Goal: Task Accomplishment & Management: Manage account settings

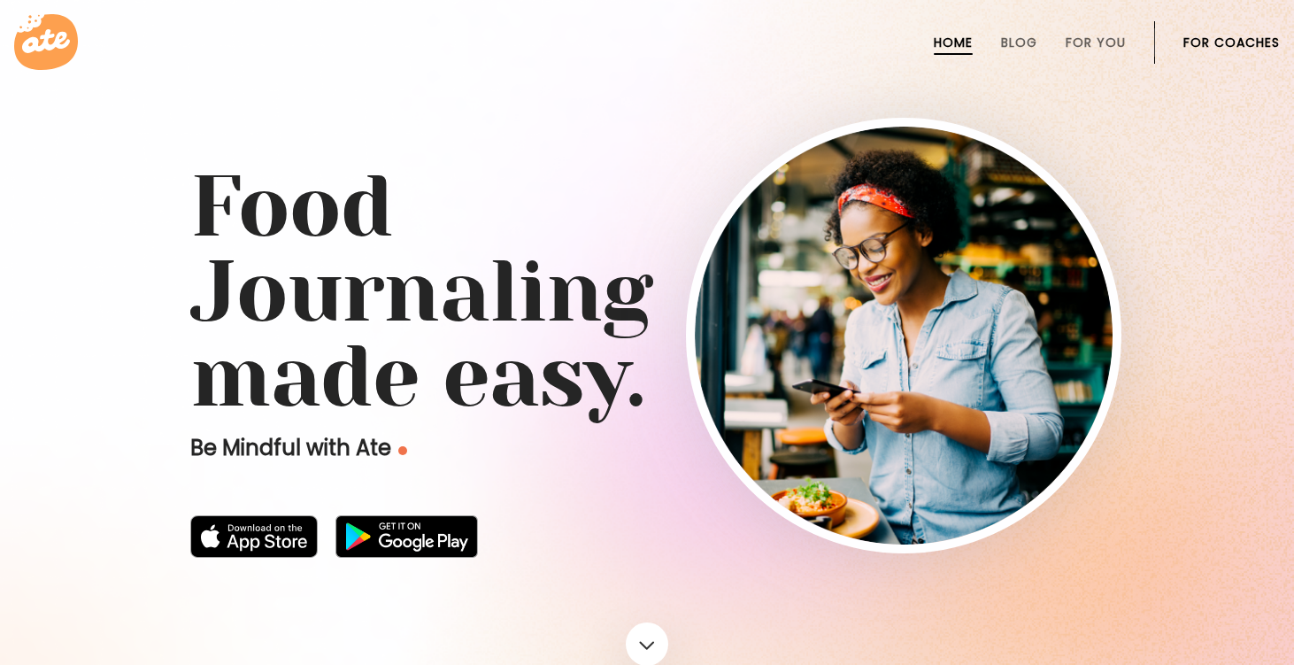
click at [1193, 35] on link "For Coaches" at bounding box center [1232, 42] width 96 height 14
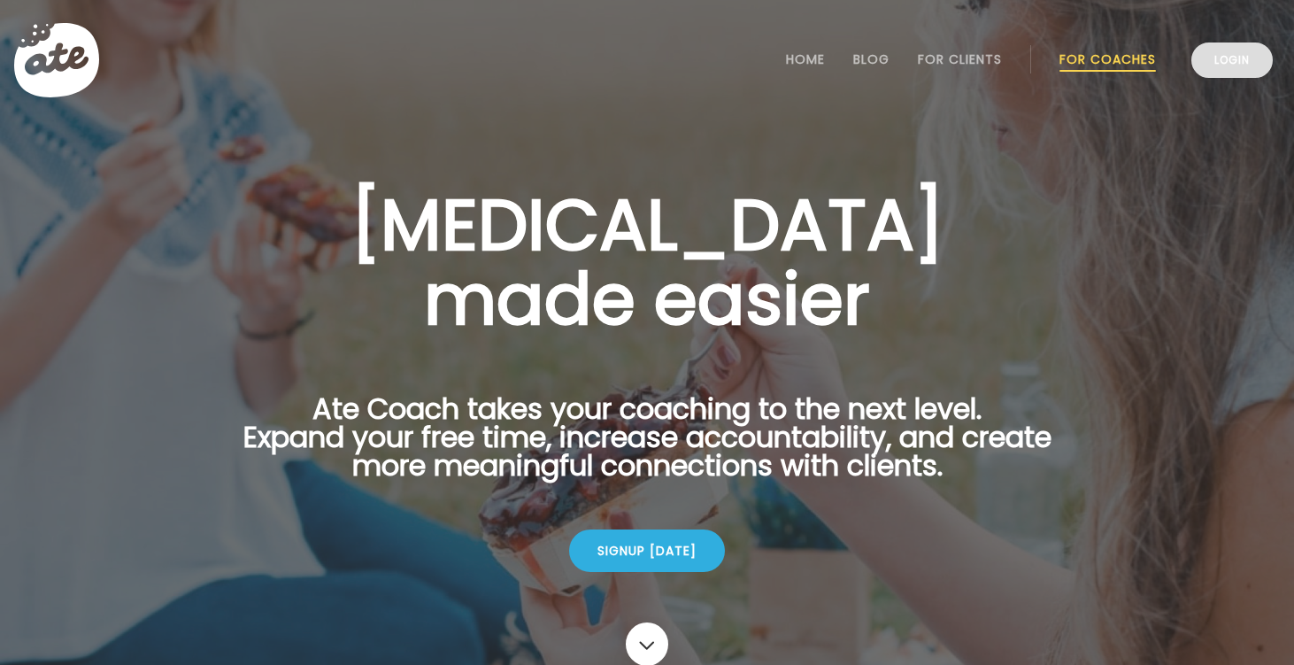
click at [1226, 63] on link "Login" at bounding box center [1231, 59] width 81 height 35
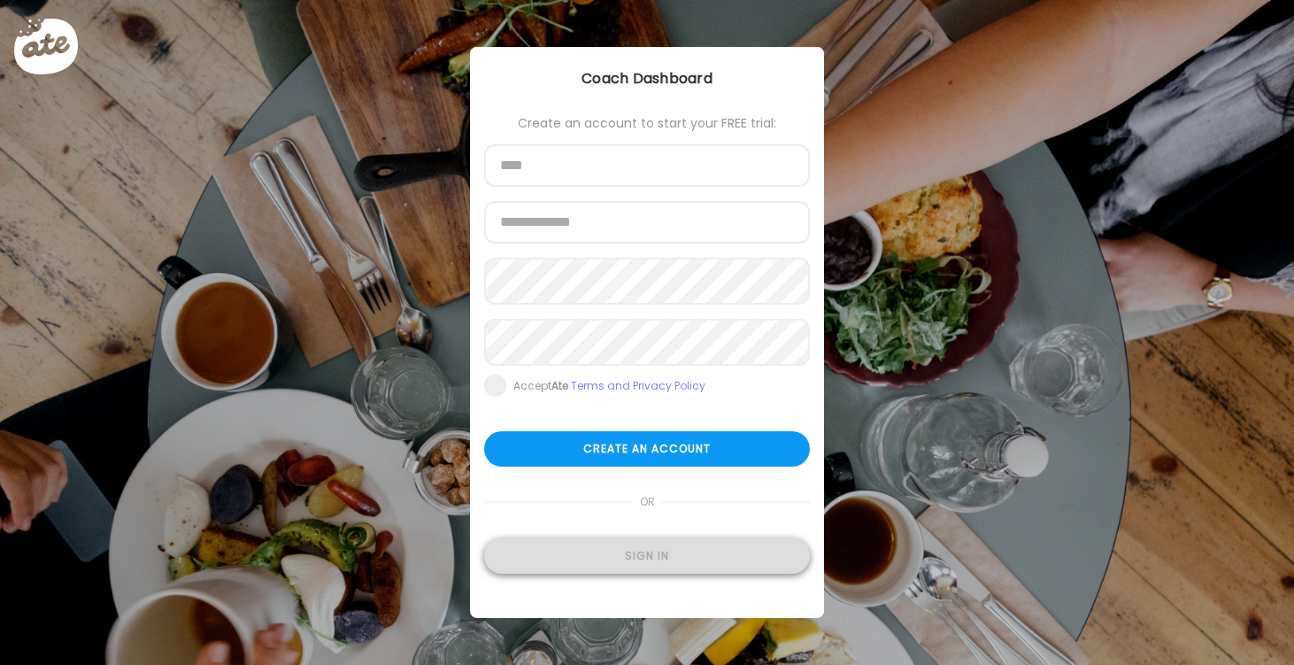
click at [687, 558] on div "Sign in" at bounding box center [647, 555] width 326 height 35
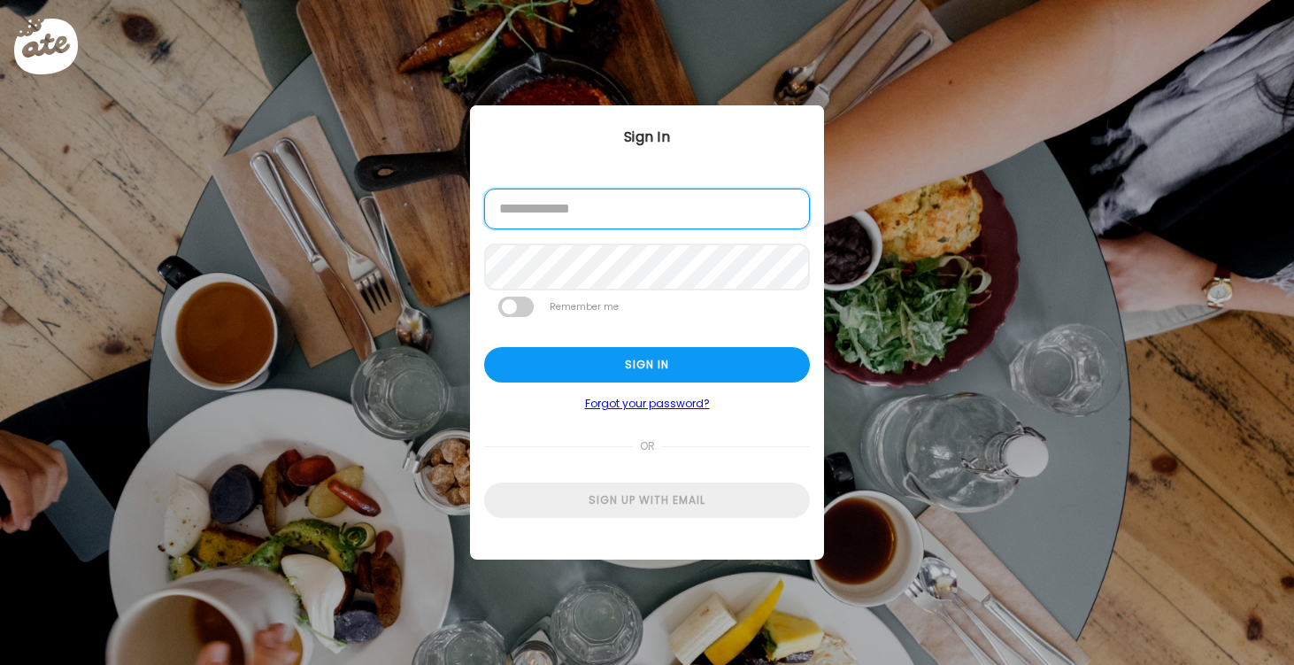
type input "**********"
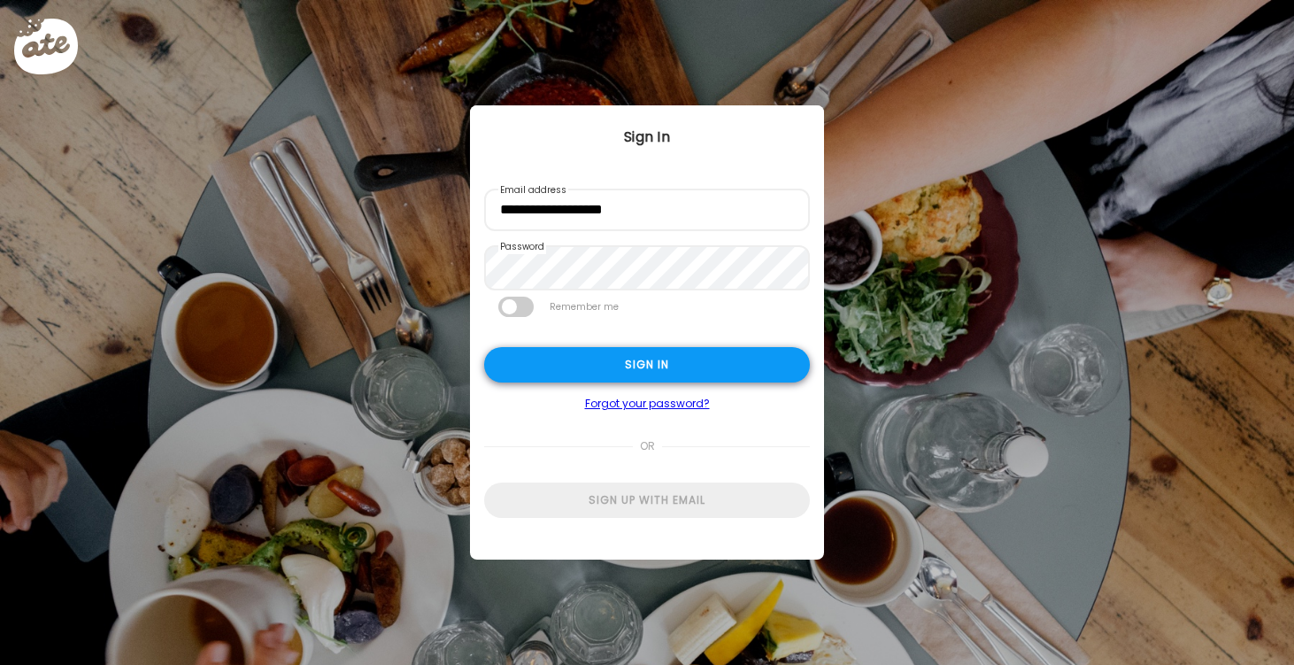
click at [598, 370] on div "Sign in" at bounding box center [647, 364] width 326 height 35
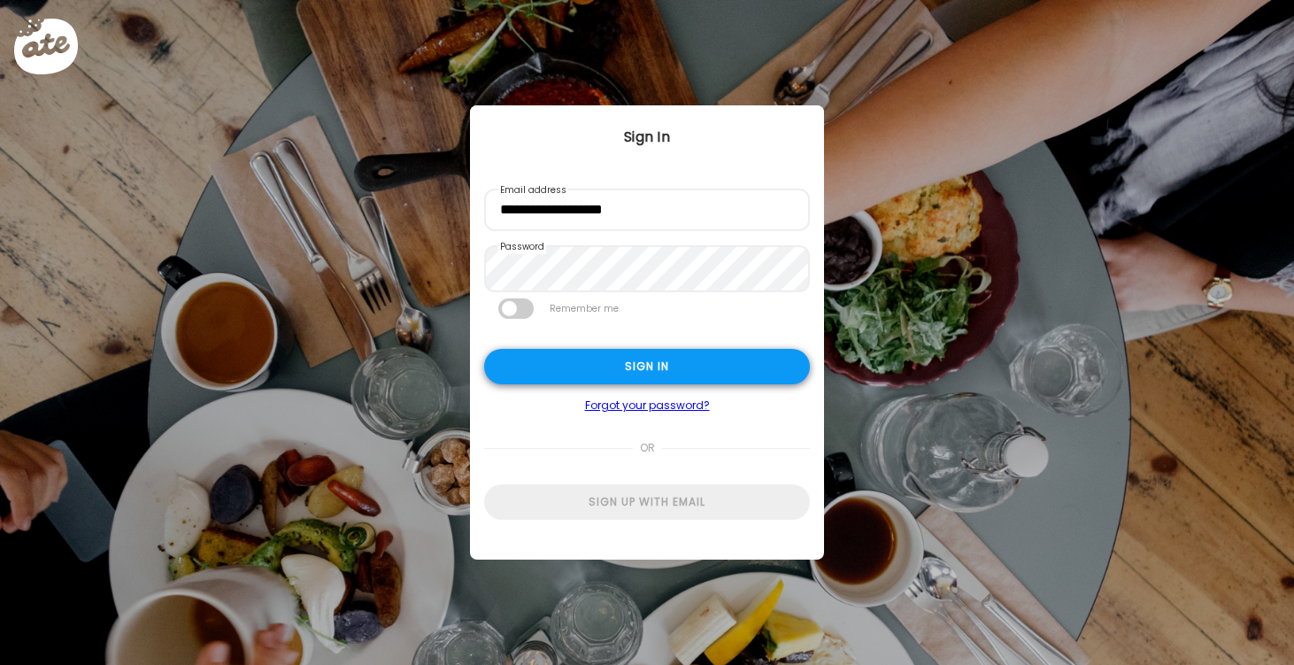
type textarea "**********"
type input "*********"
type input "**********"
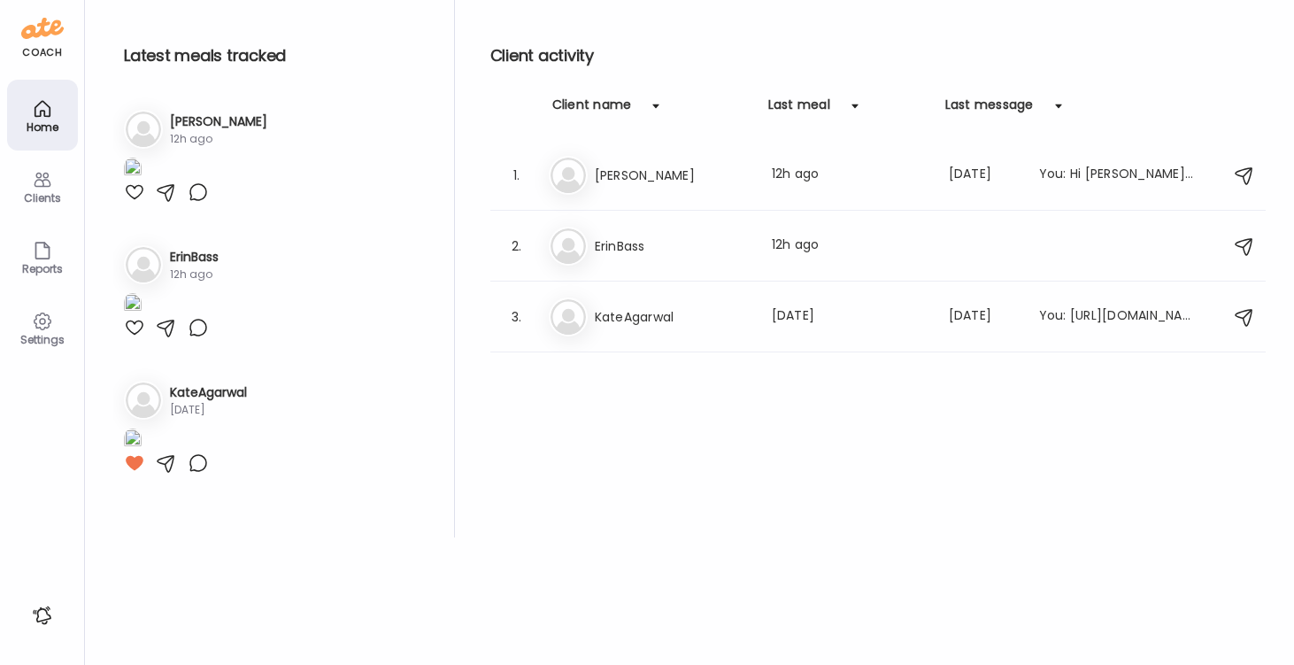
click at [130, 203] on div at bounding box center [134, 191] width 21 height 21
click at [603, 173] on h3 "Jamie" at bounding box center [673, 175] width 156 height 21
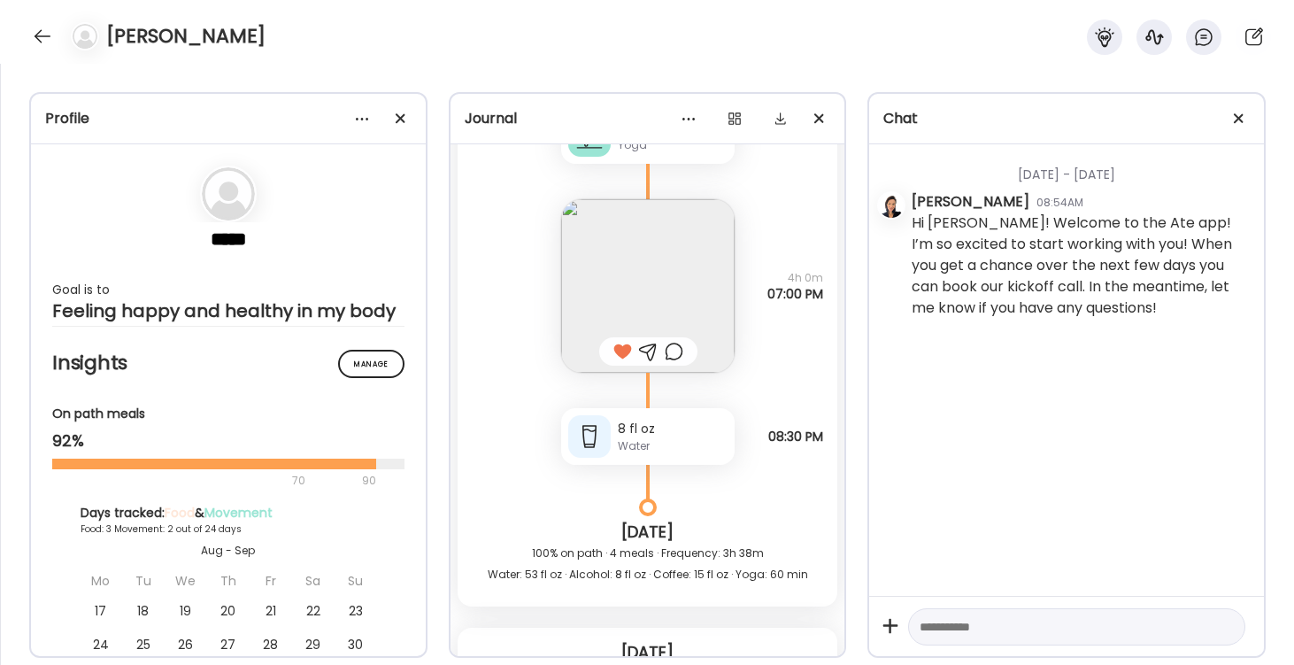
scroll to position [5868, 0]
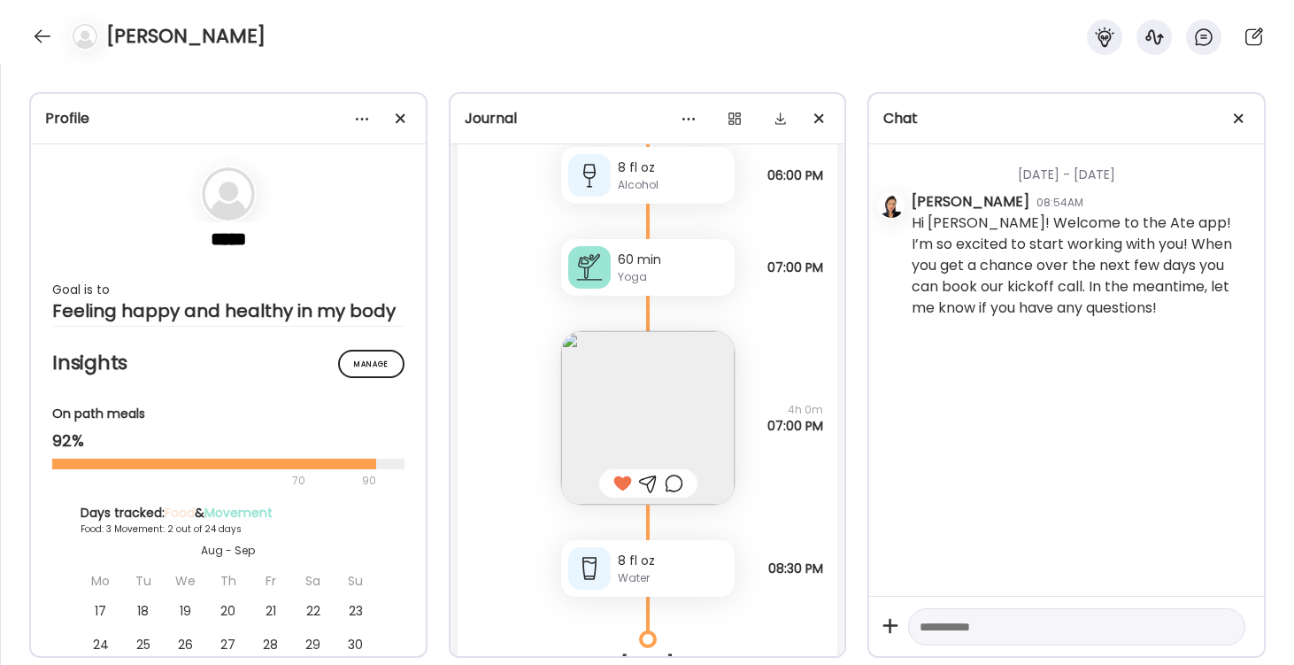
click at [655, 397] on img at bounding box center [647, 417] width 173 height 173
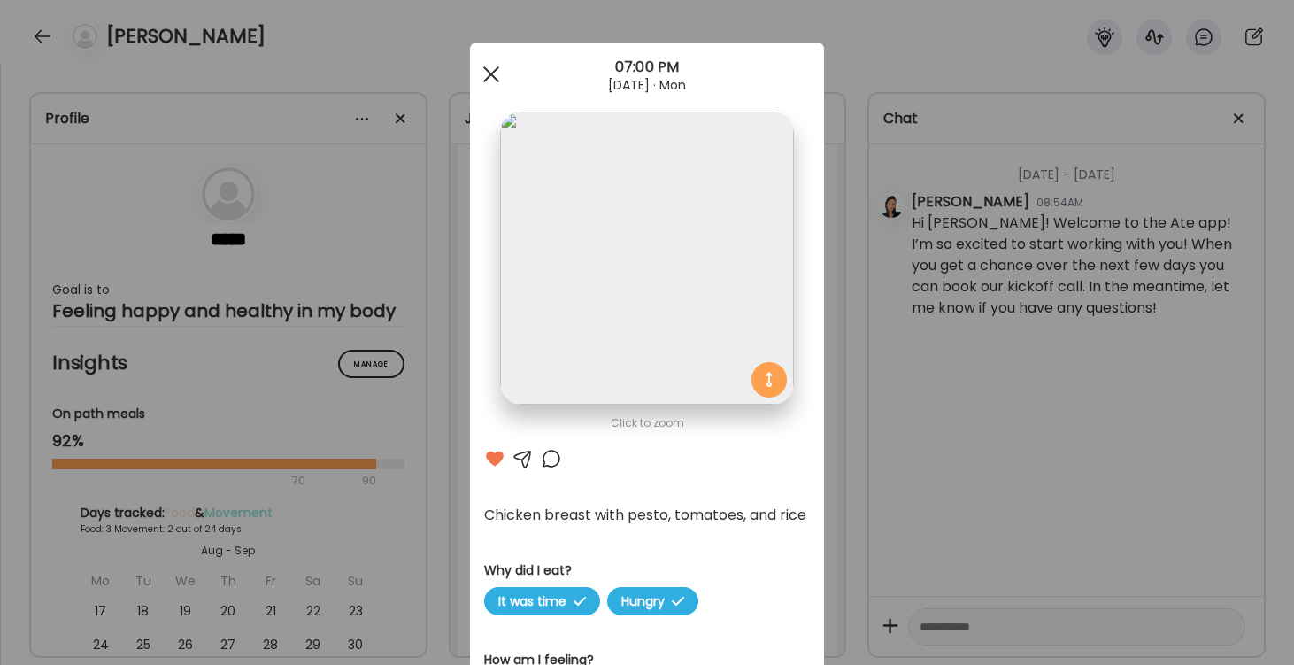
click at [485, 69] on span at bounding box center [491, 74] width 16 height 16
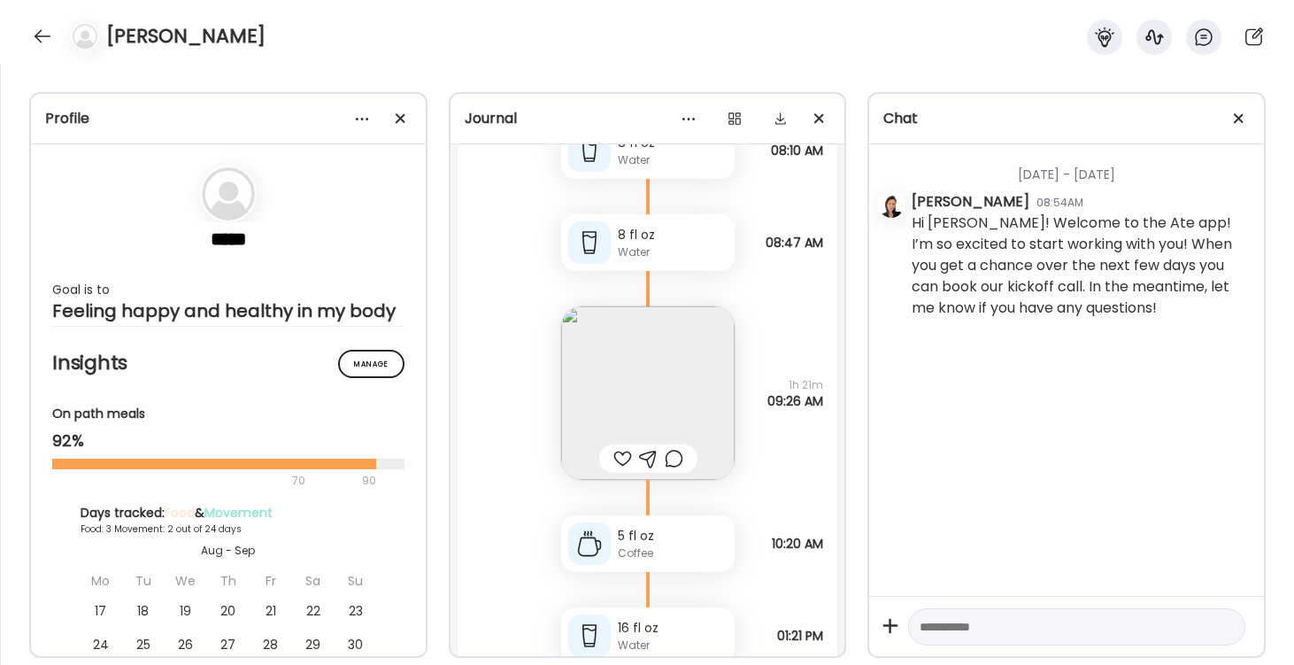
scroll to position [4963, 0]
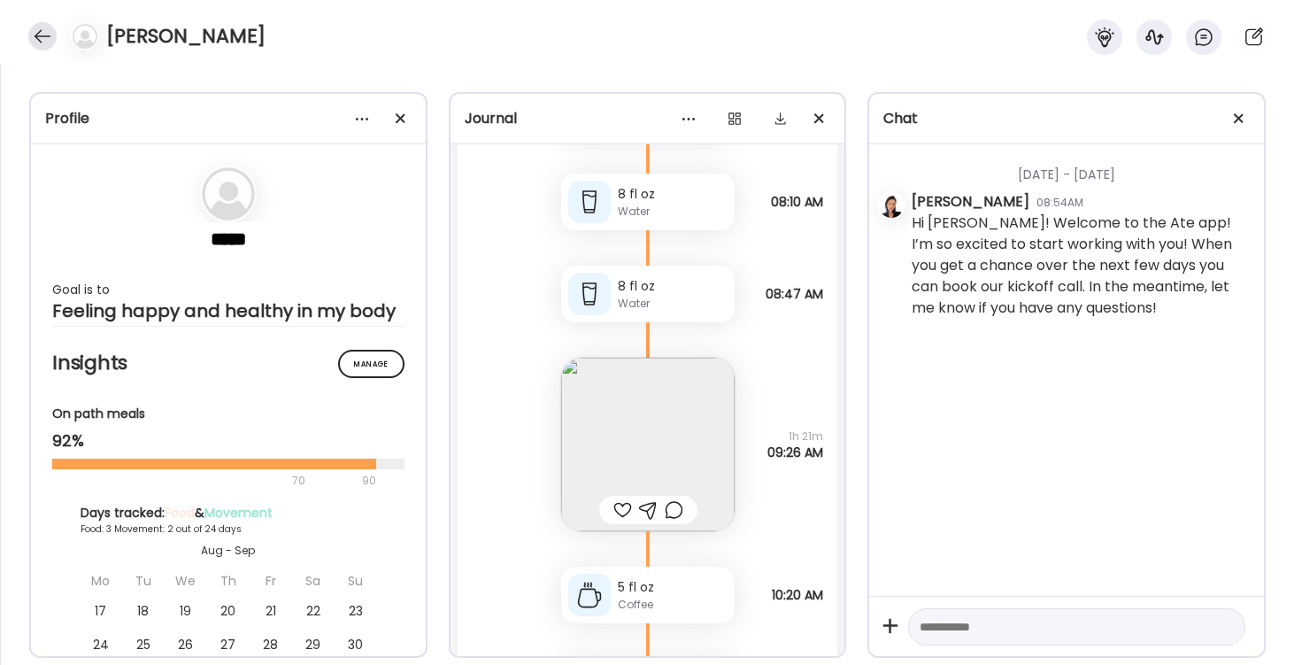
click at [48, 38] on div at bounding box center [42, 36] width 28 height 28
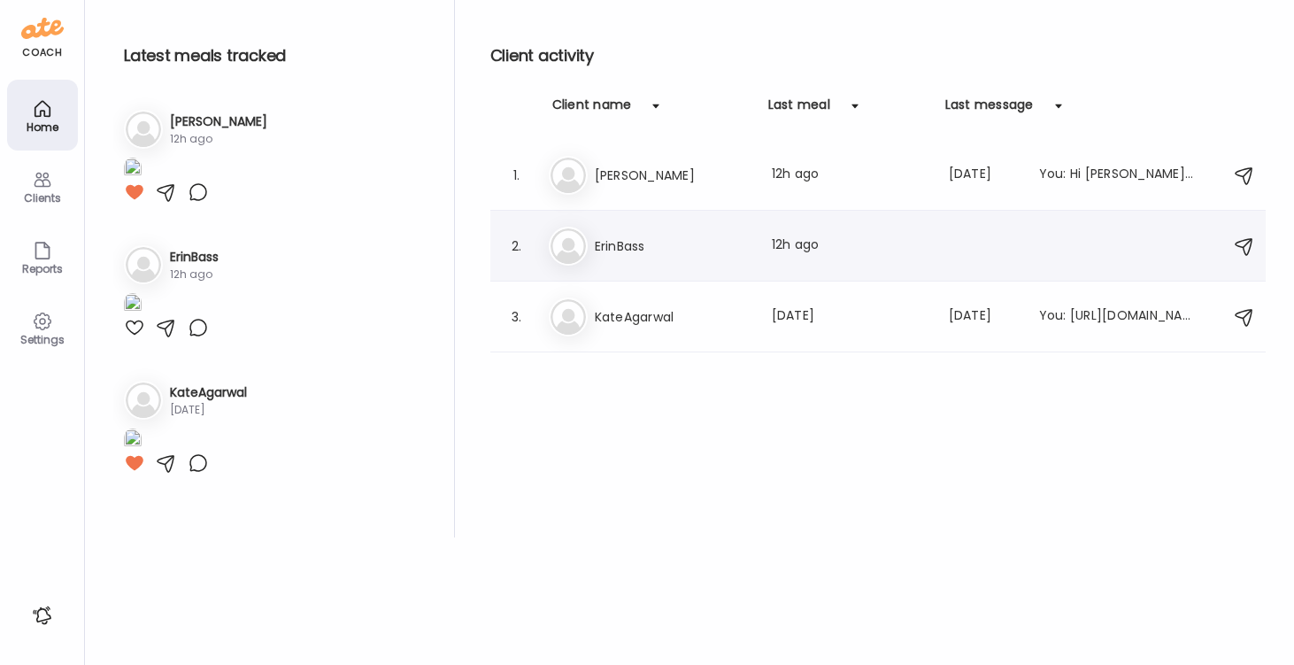
click at [604, 236] on h3 "ErinBass" at bounding box center [673, 245] width 156 height 21
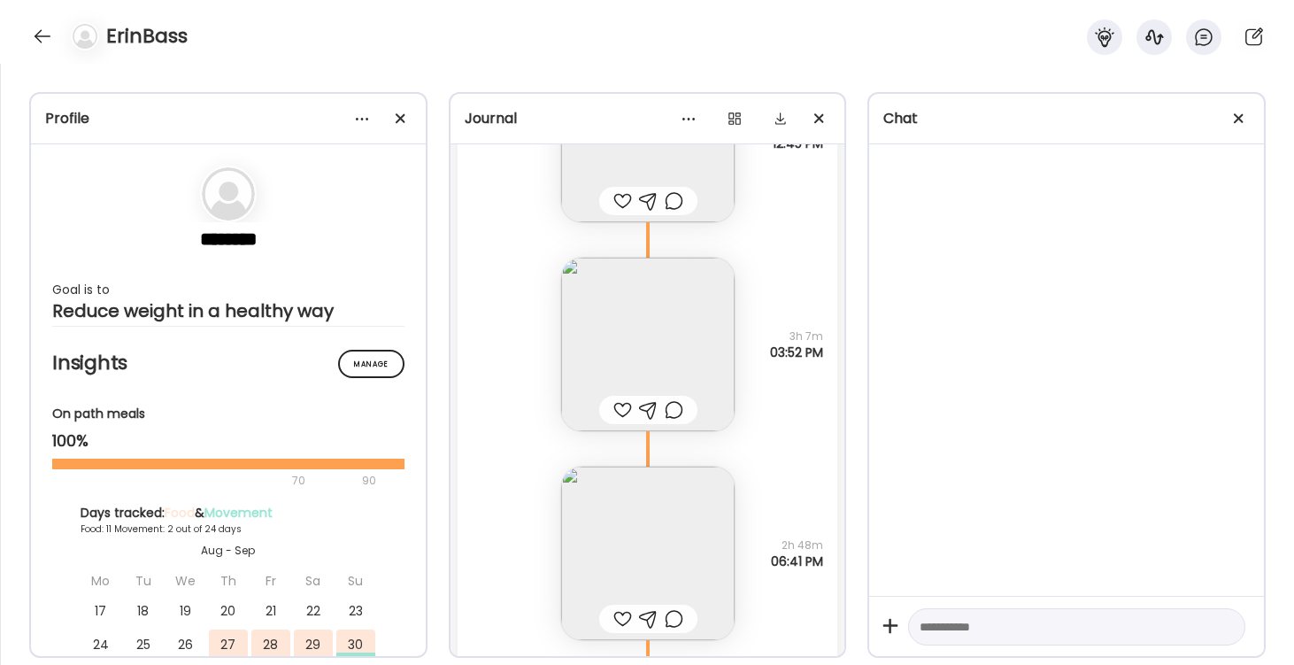
scroll to position [10749, 0]
click at [656, 507] on img at bounding box center [647, 546] width 173 height 173
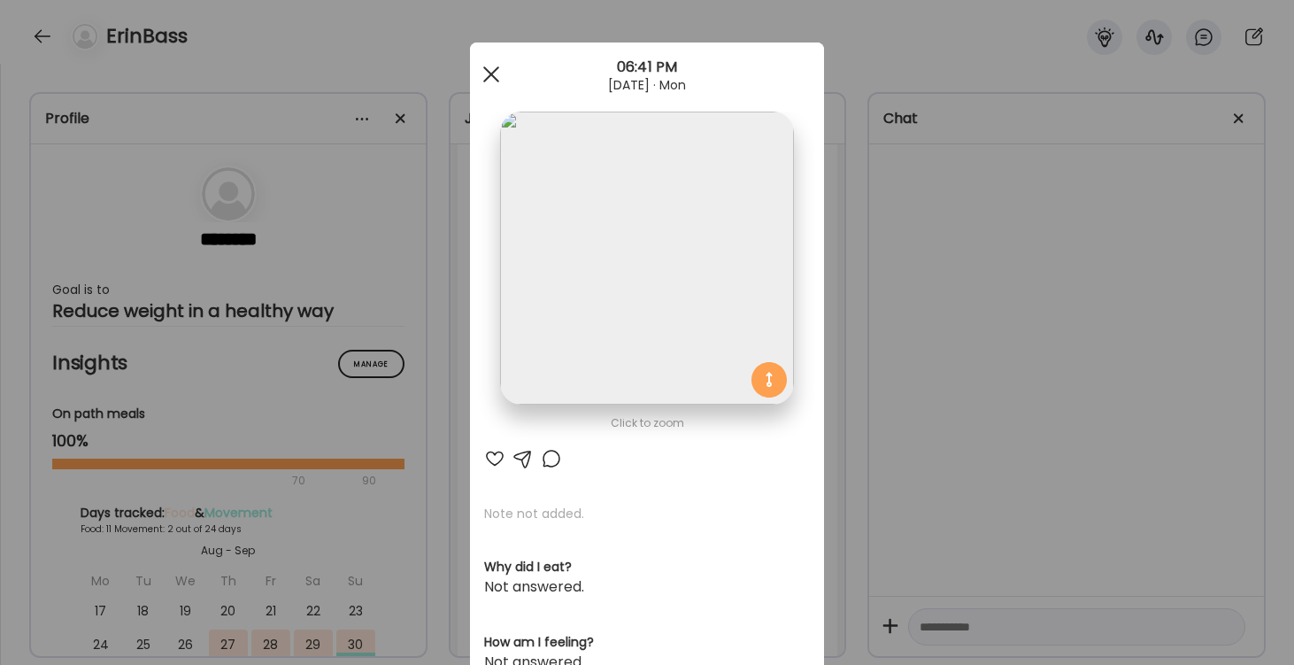
click at [491, 73] on div at bounding box center [491, 74] width 35 height 35
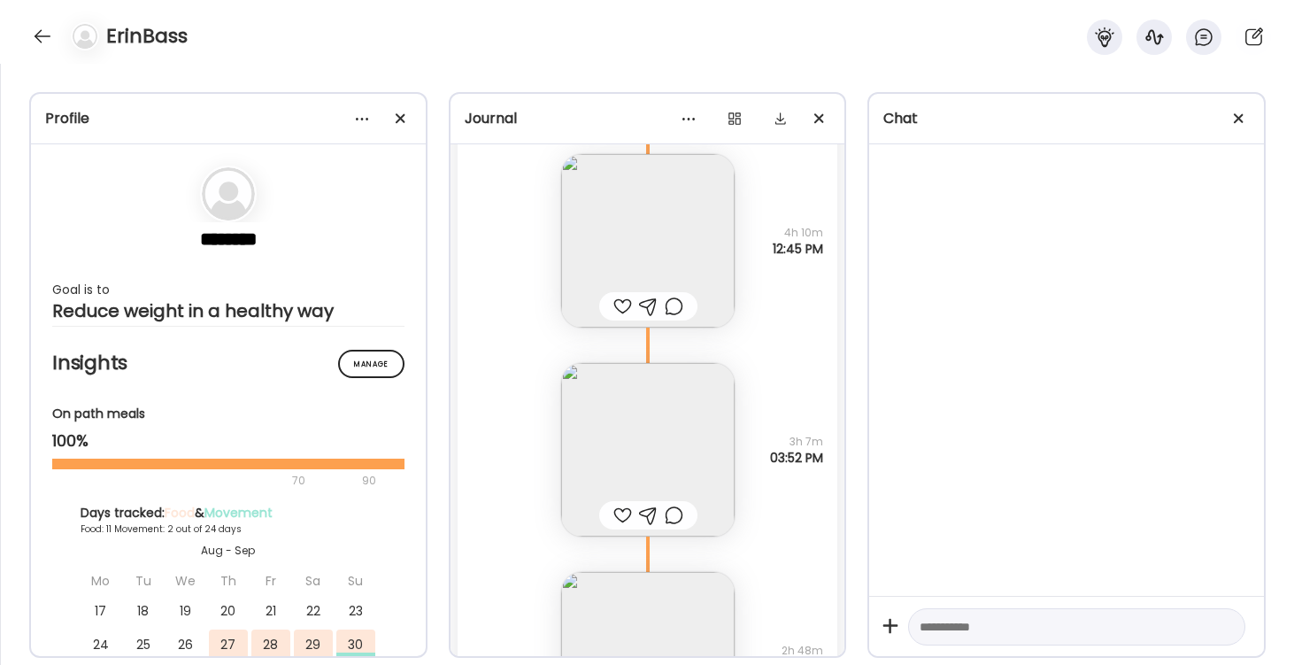
scroll to position [10604, 0]
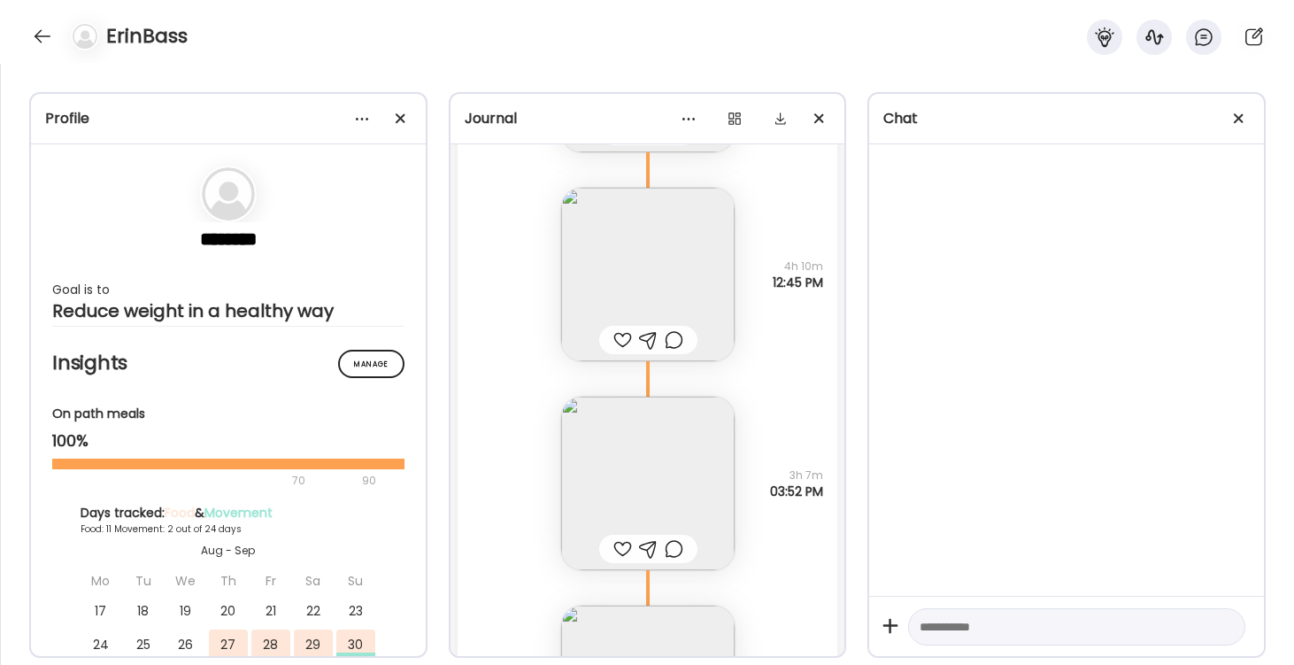
click at [625, 338] on div at bounding box center [622, 339] width 19 height 21
click at [621, 544] on div at bounding box center [622, 548] width 19 height 21
click at [621, 341] on div at bounding box center [622, 338] width 19 height 21
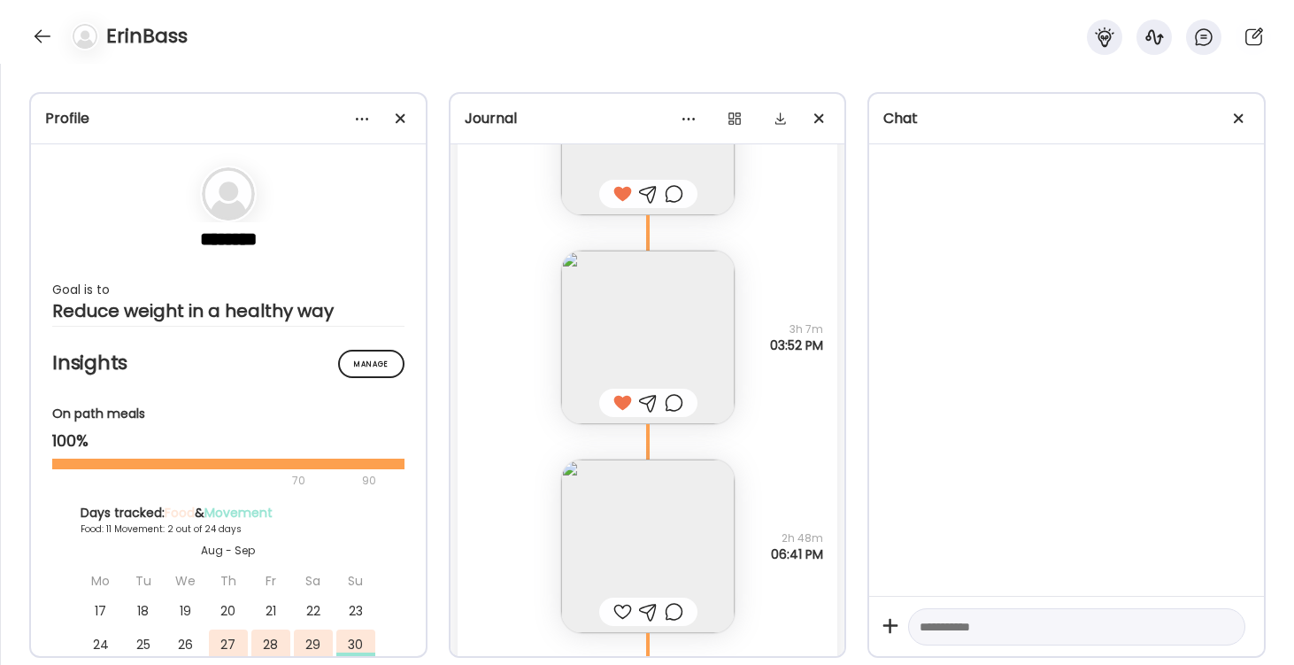
scroll to position [10832, 0]
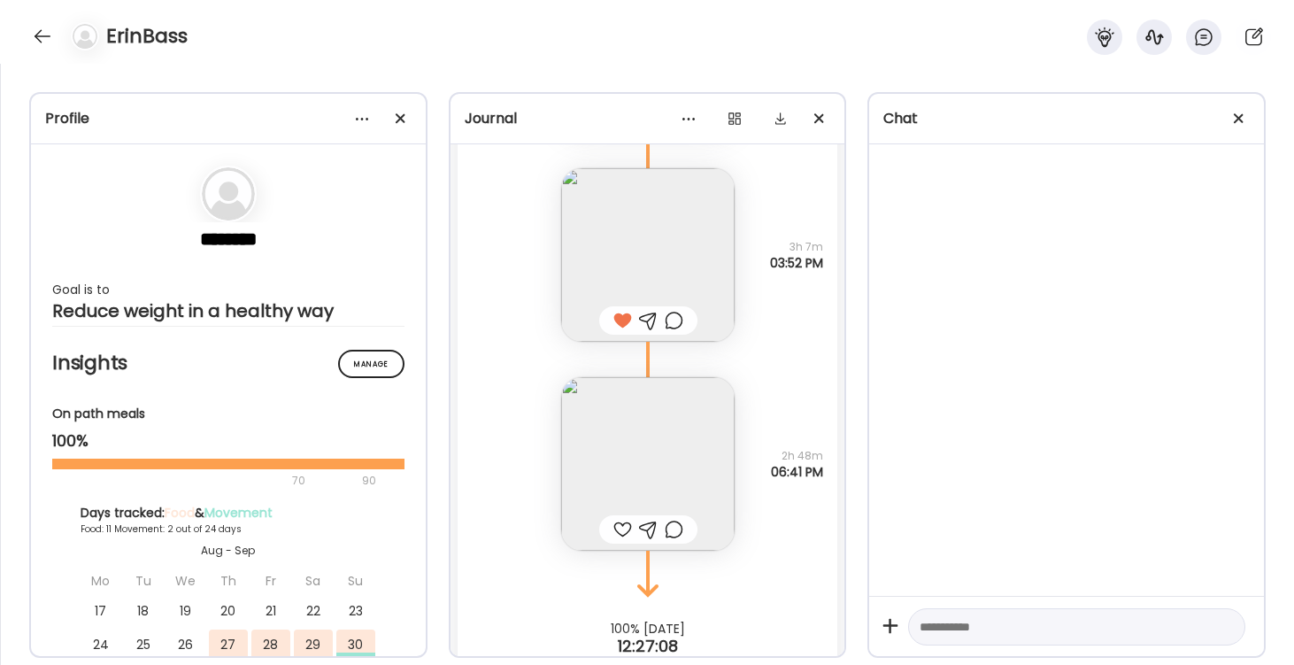
click at [620, 530] on div at bounding box center [622, 529] width 19 height 21
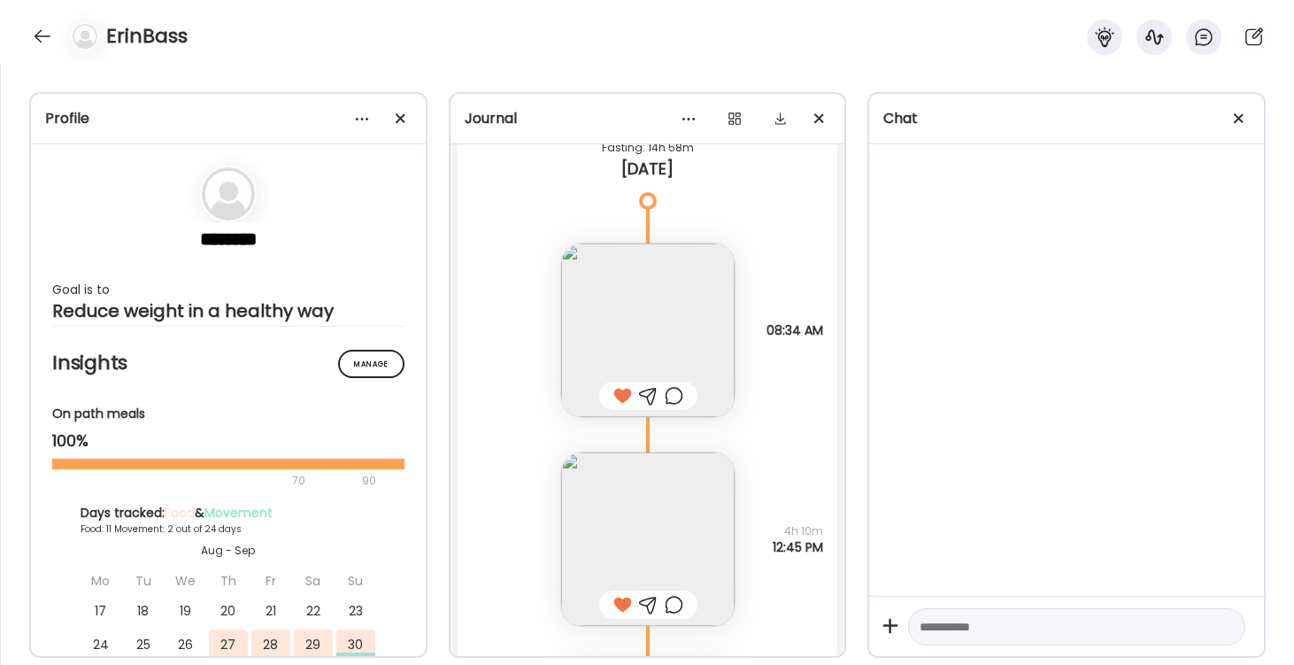
scroll to position [10338, 0]
click at [35, 30] on div at bounding box center [42, 36] width 28 height 28
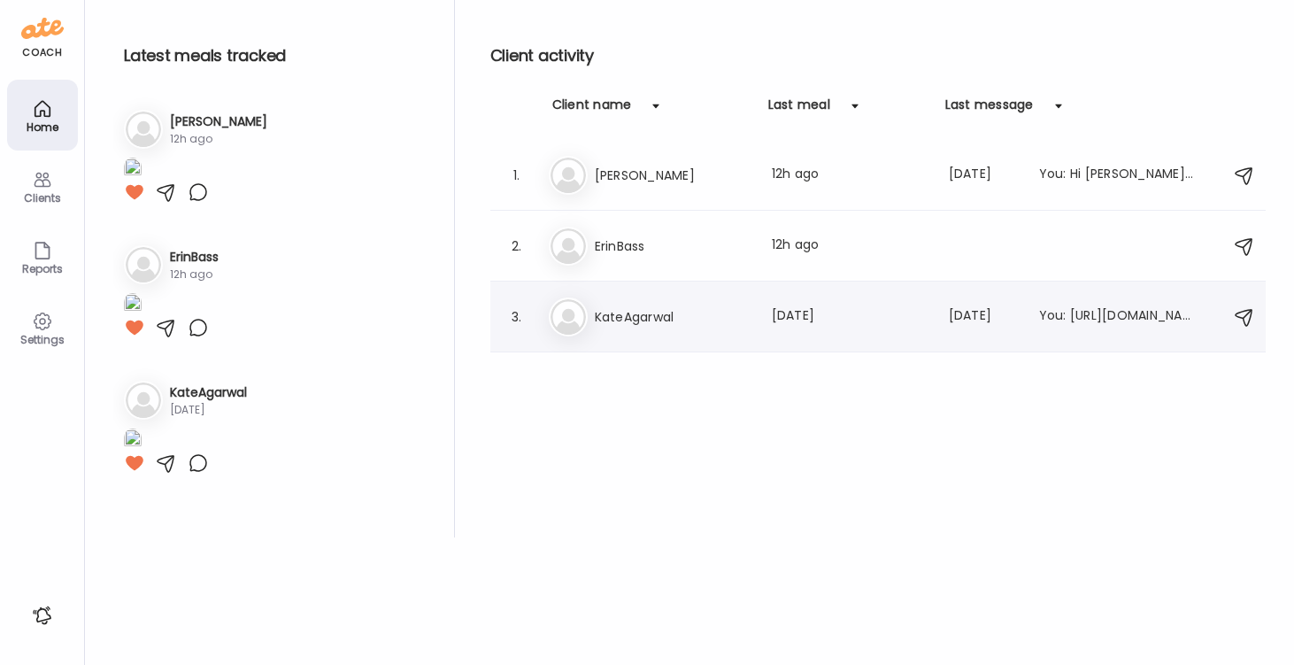
click at [627, 318] on h3 "KateAgarwal" at bounding box center [673, 316] width 156 height 21
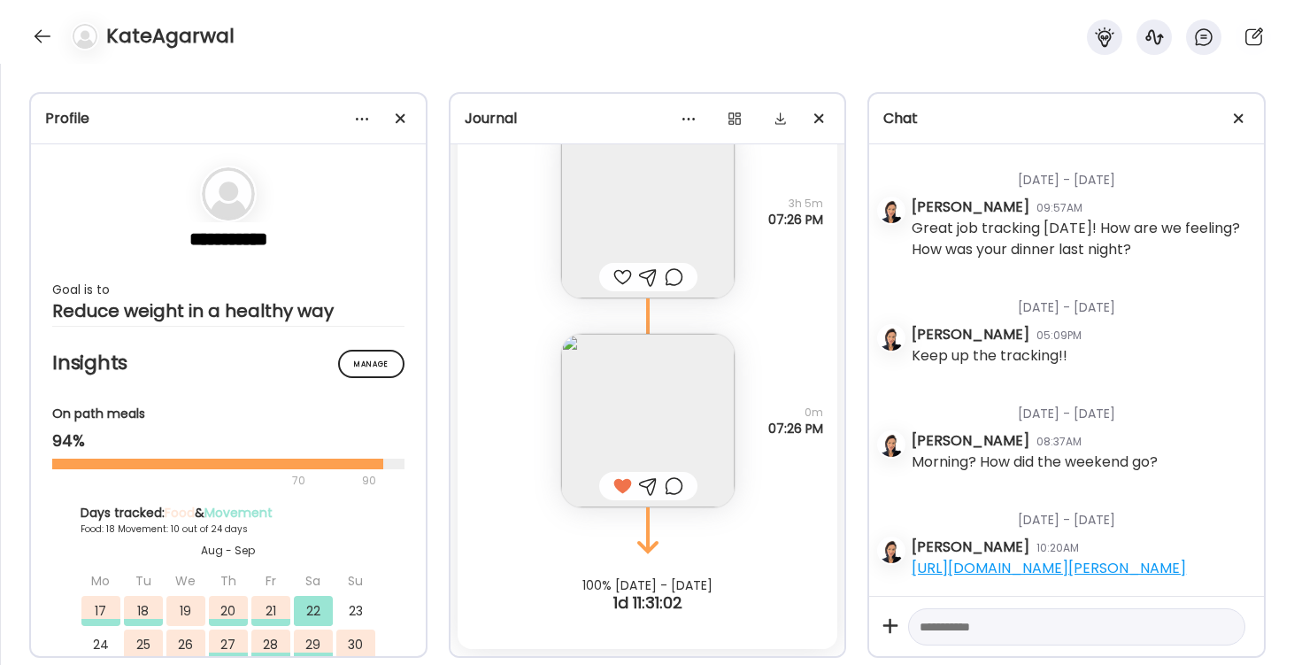
scroll to position [2826, 0]
click at [43, 33] on div at bounding box center [42, 36] width 28 height 28
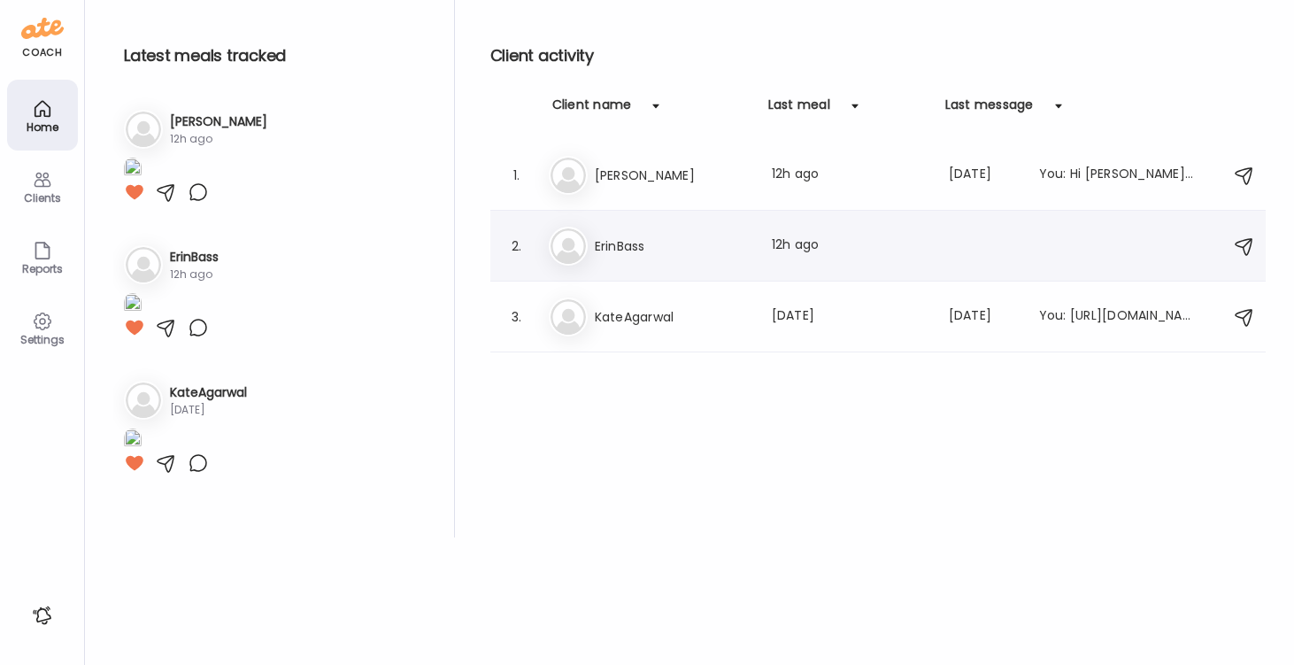
click at [654, 251] on h3 "ErinBass" at bounding box center [673, 245] width 156 height 21
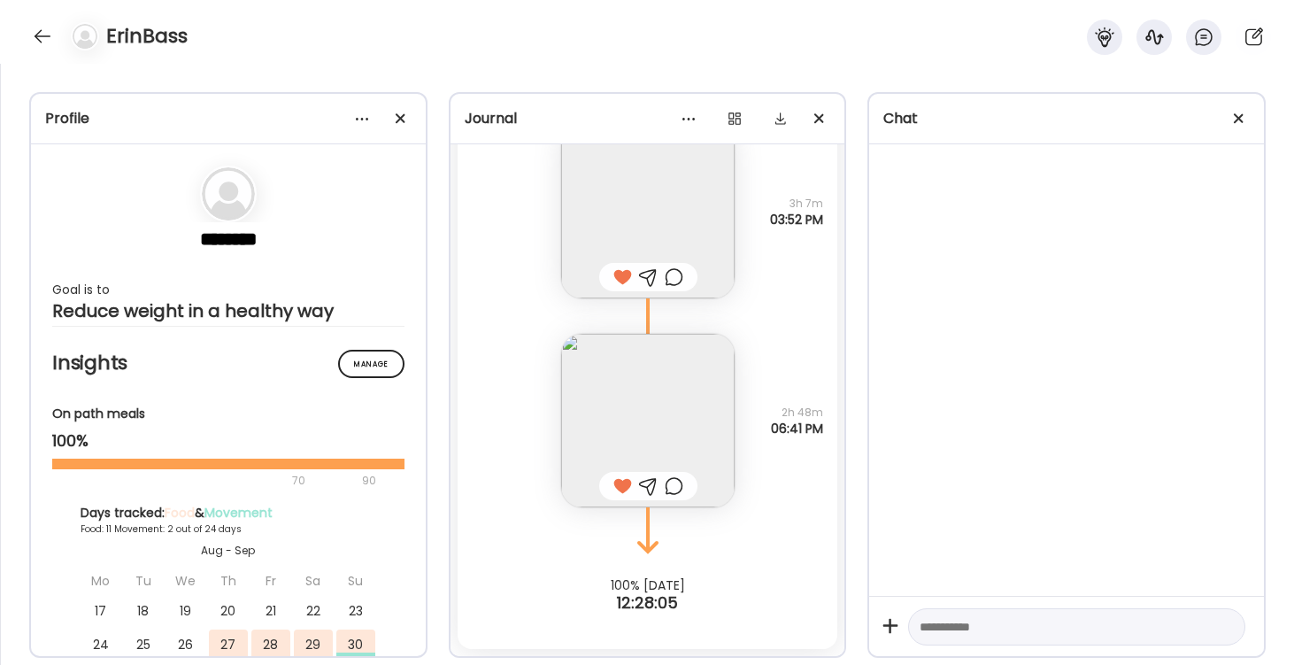
scroll to position [10876, 0]
click at [34, 35] on div at bounding box center [42, 36] width 28 height 28
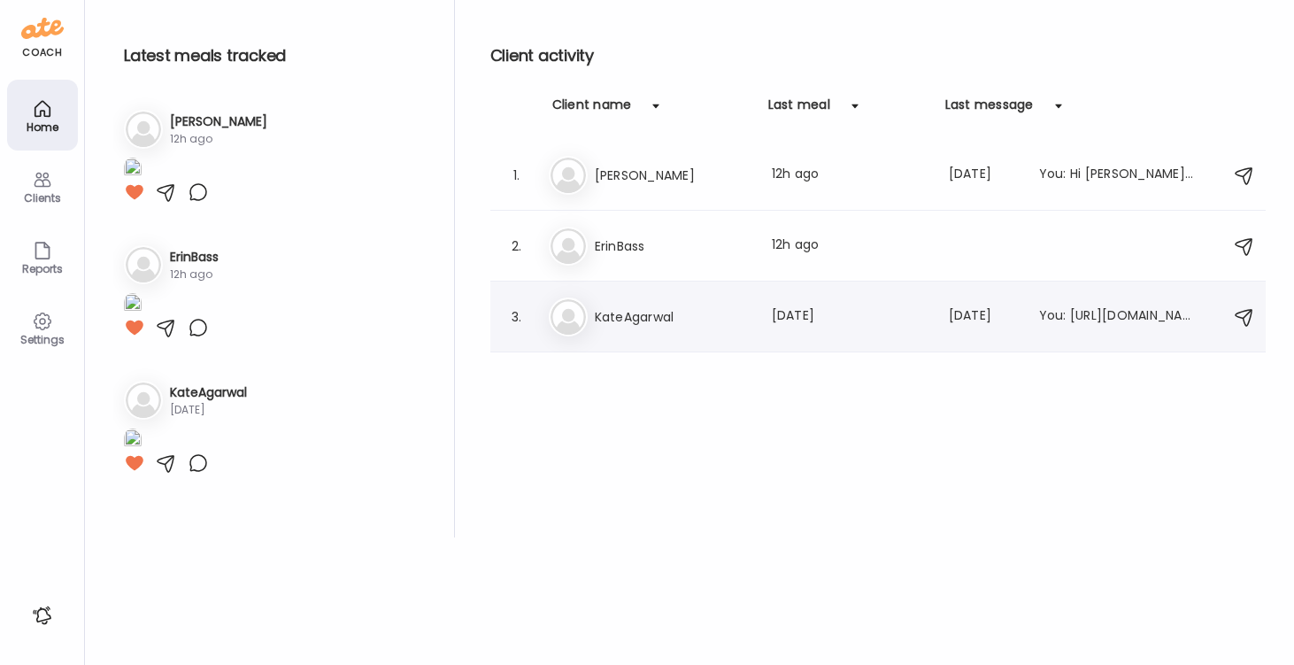
click at [621, 322] on h3 "KateAgarwal" at bounding box center [673, 316] width 156 height 21
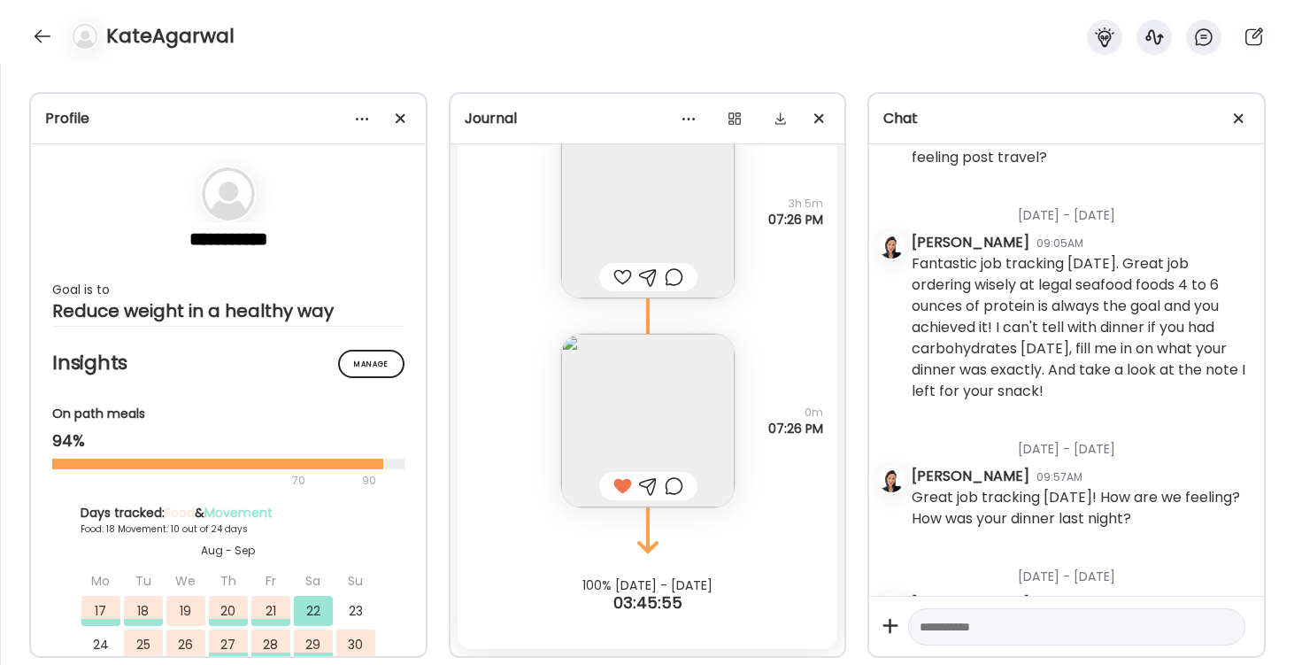
scroll to position [2826, 0]
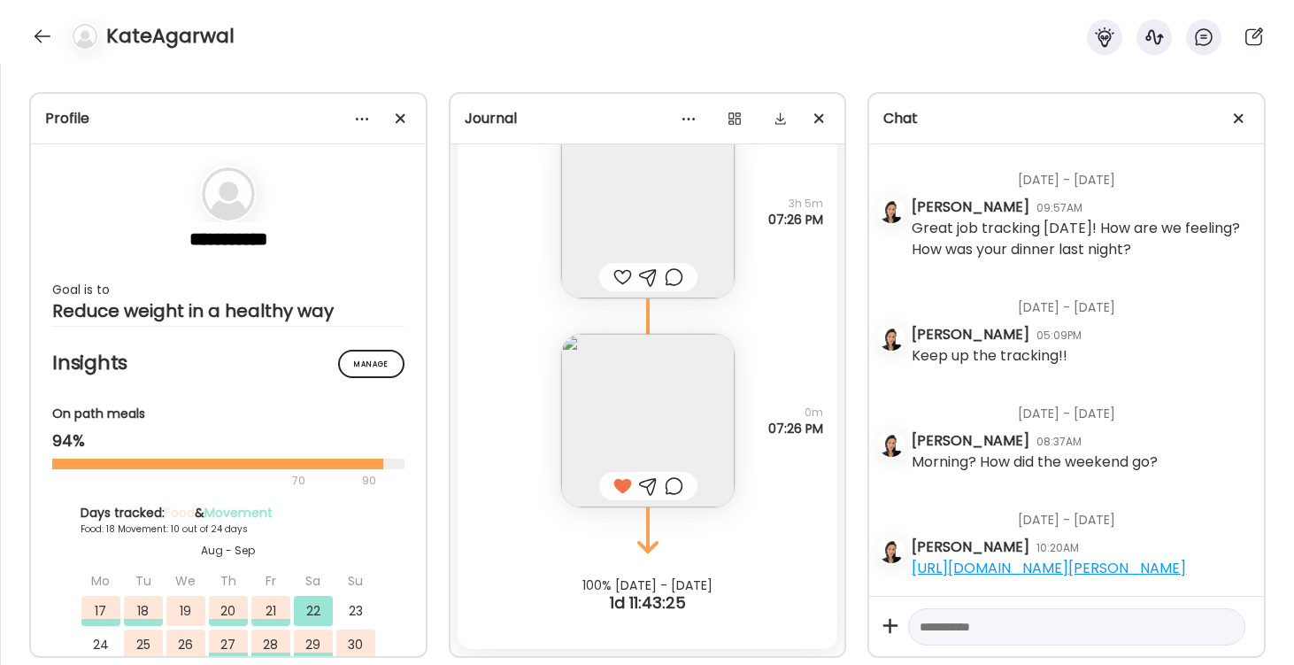
click at [624, 275] on div at bounding box center [622, 276] width 19 height 21
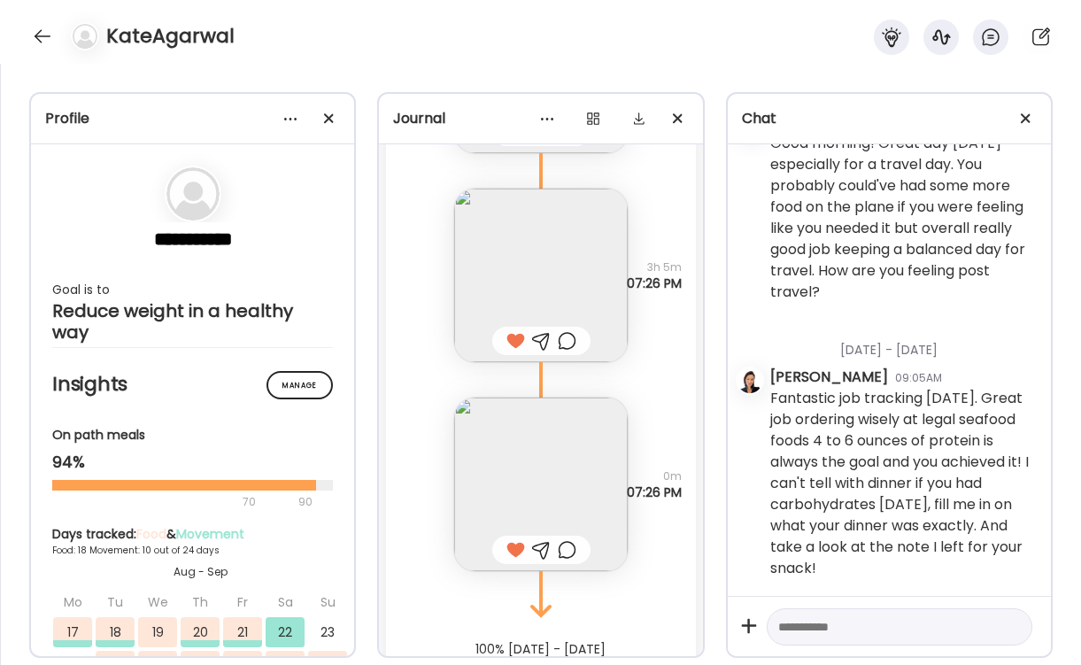
scroll to position [26660, 0]
